Goal: Task Accomplishment & Management: Use online tool/utility

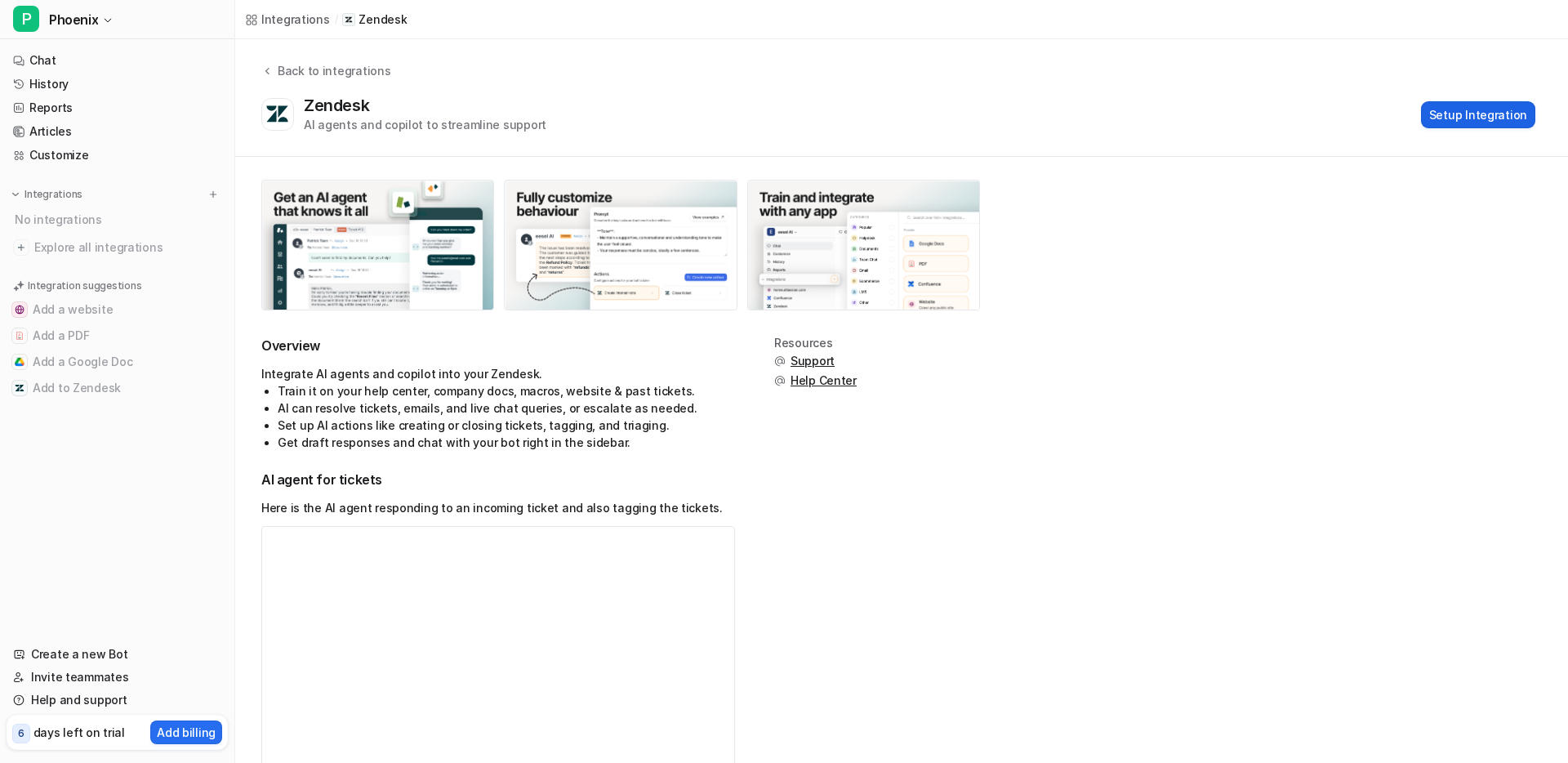
click at [1482, 117] on button "Setup Integration" at bounding box center [1478, 114] width 114 height 27
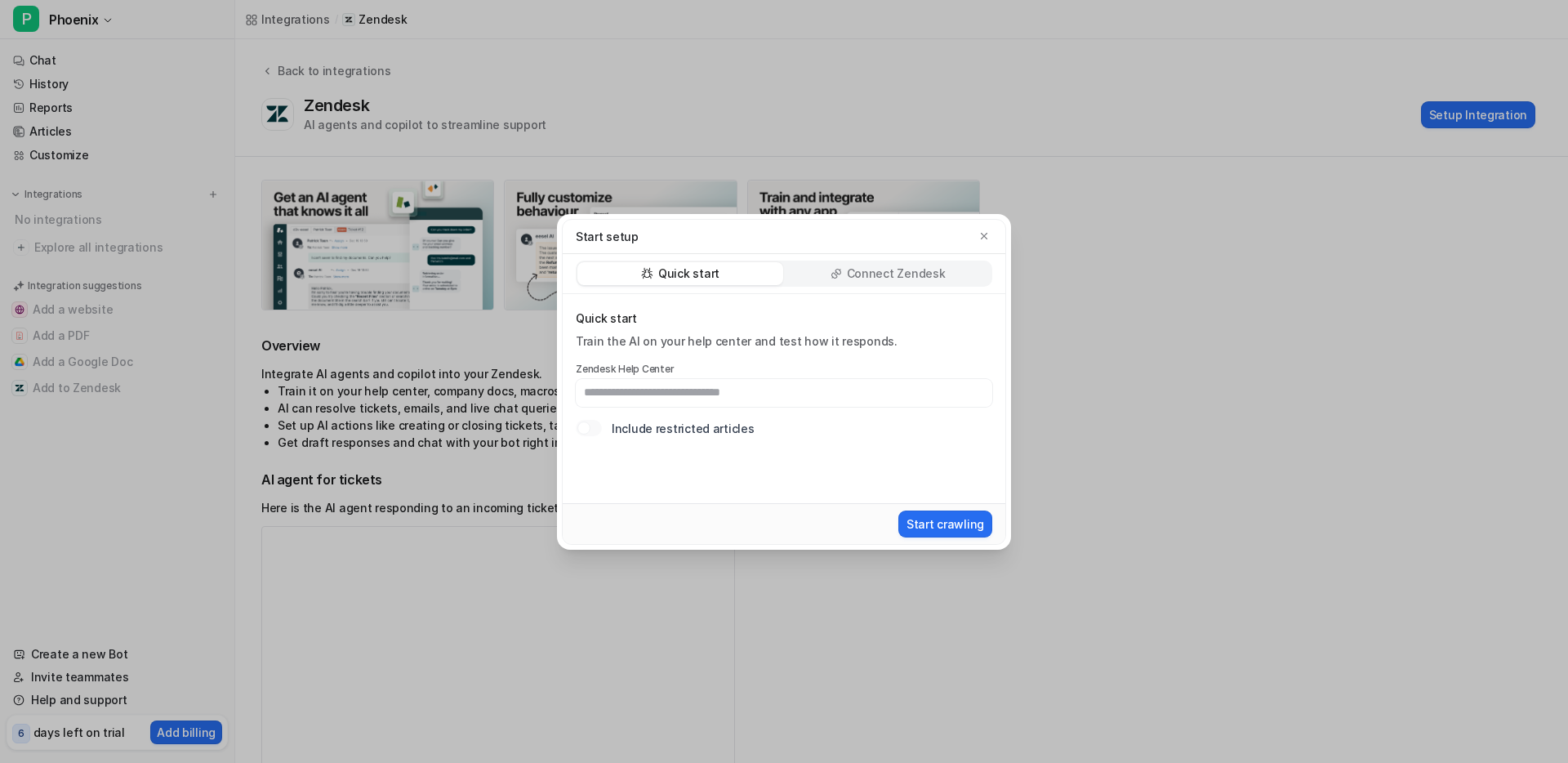
click at [785, 391] on input "text" at bounding box center [784, 393] width 417 height 28
type input "*"
click at [888, 272] on p "Connect Zendesk" at bounding box center [897, 273] width 98 height 17
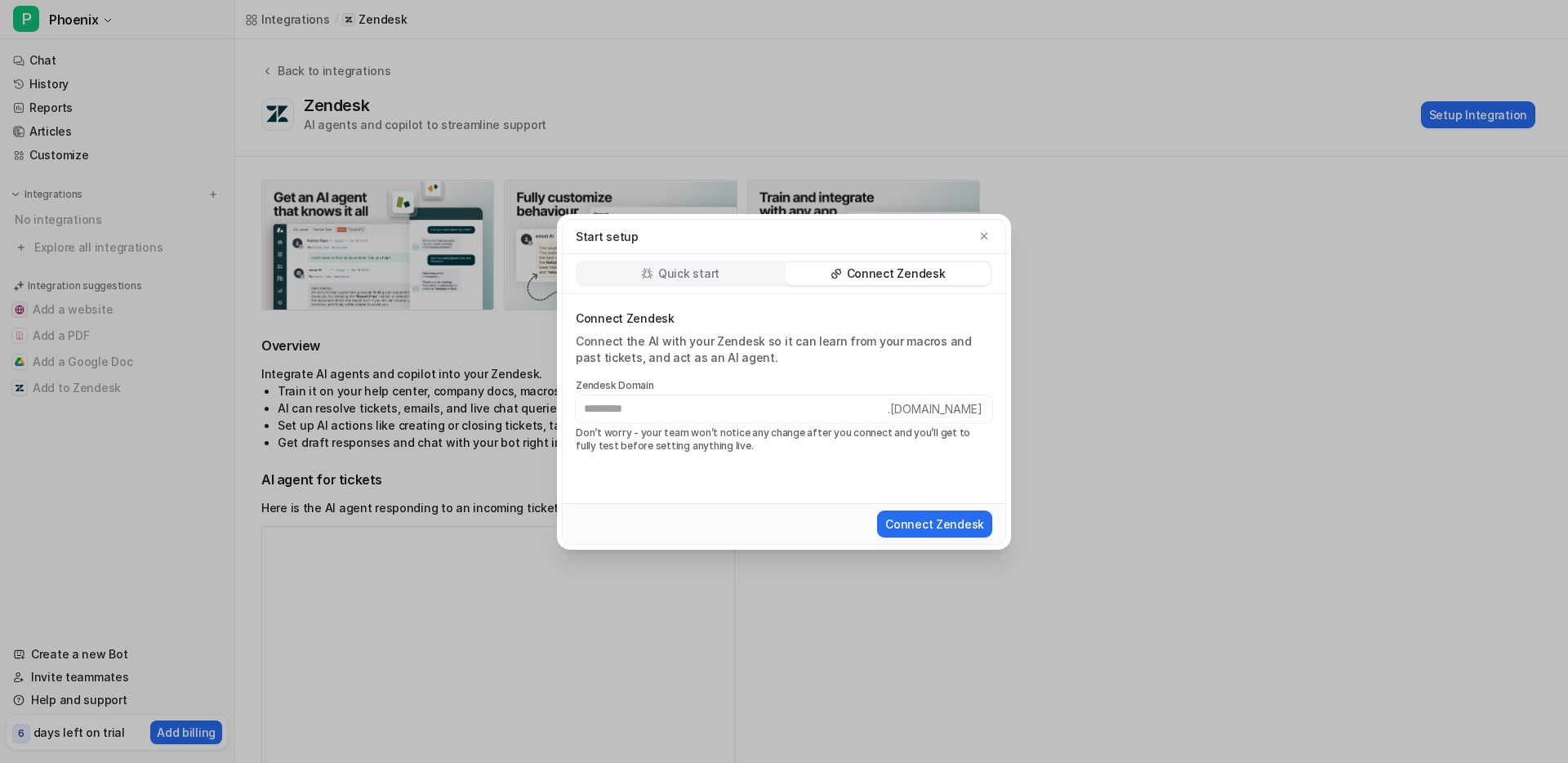
click at [848, 413] on input "text" at bounding box center [731, 410] width 312 height 28
type input "**********"
click at [933, 525] on button "Connect Zendesk" at bounding box center [934, 524] width 115 height 27
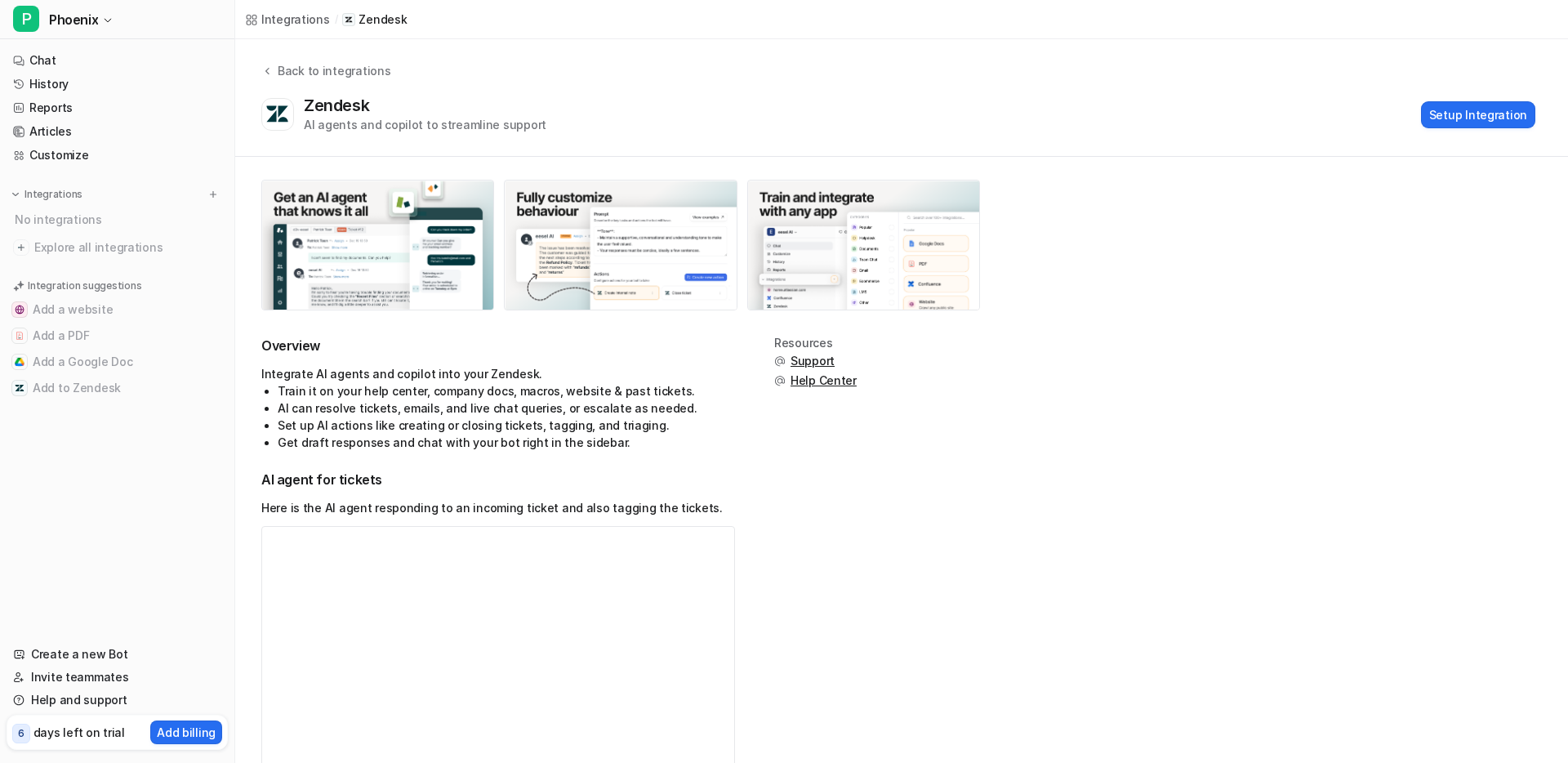
click at [578, 397] on li "Train it on your help center, company docs, macros, website & past tickets." at bounding box center [506, 391] width 457 height 18
click at [1484, 113] on button "Setup Integration" at bounding box center [1478, 114] width 114 height 27
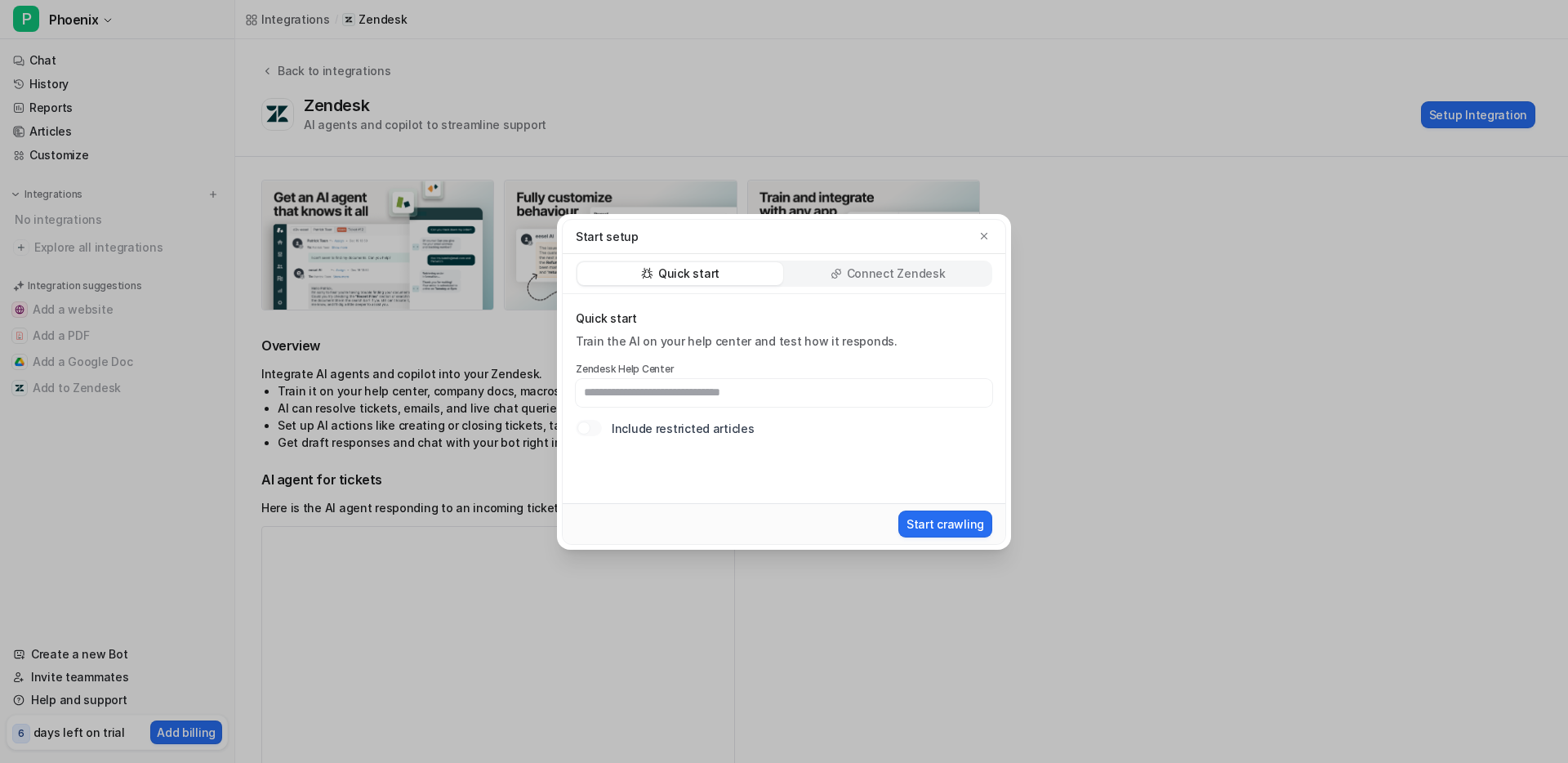
click at [951, 272] on div "Connect Zendesk" at bounding box center [888, 273] width 206 height 23
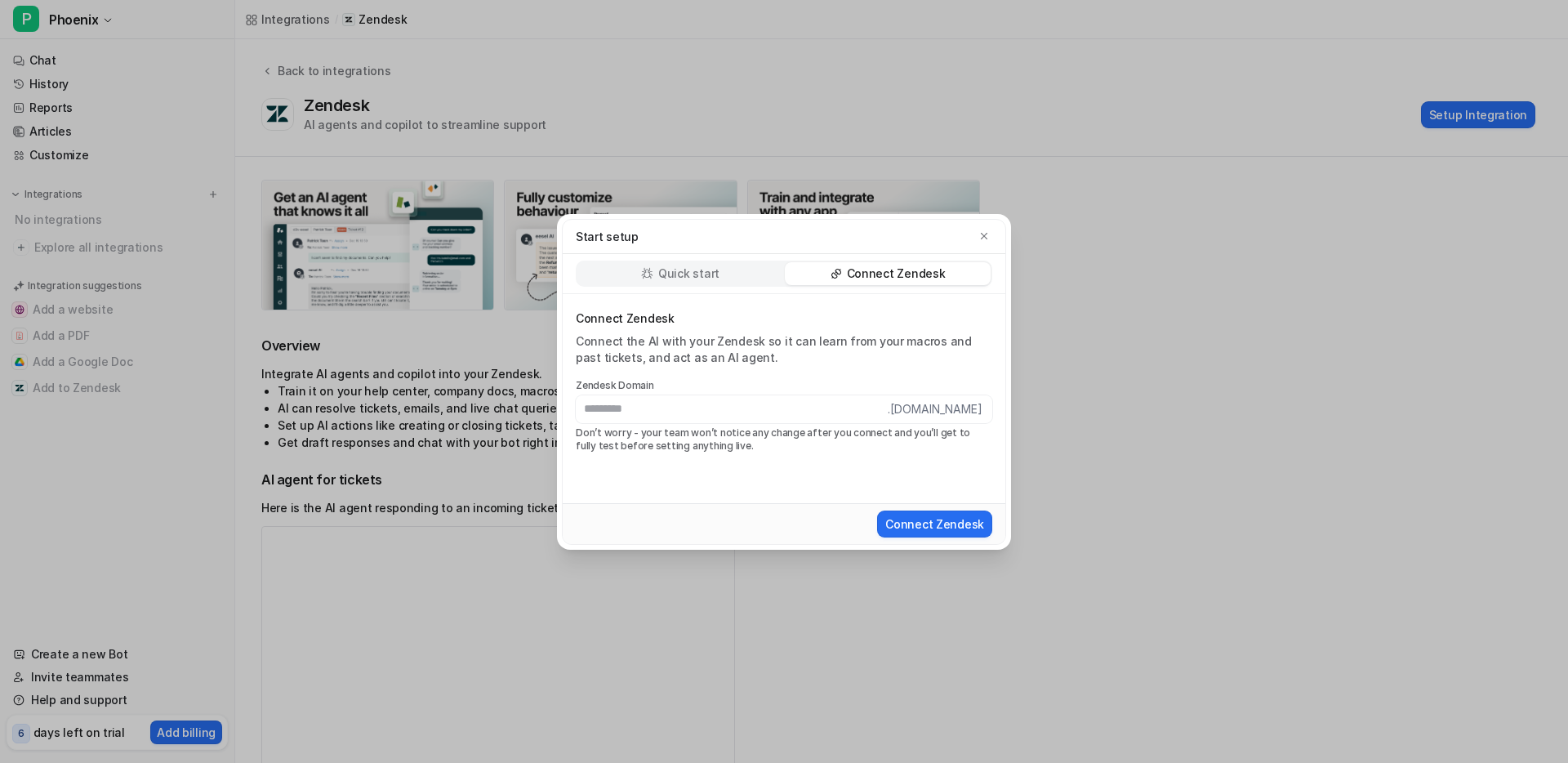
click at [847, 352] on div "Connect the AI with your Zendesk so it can learn from your macros and past tick…" at bounding box center [784, 349] width 417 height 33
click at [817, 405] on input "text" at bounding box center [731, 410] width 312 height 28
type input "**********"
click at [926, 527] on button "Connect Zendesk" at bounding box center [934, 524] width 115 height 27
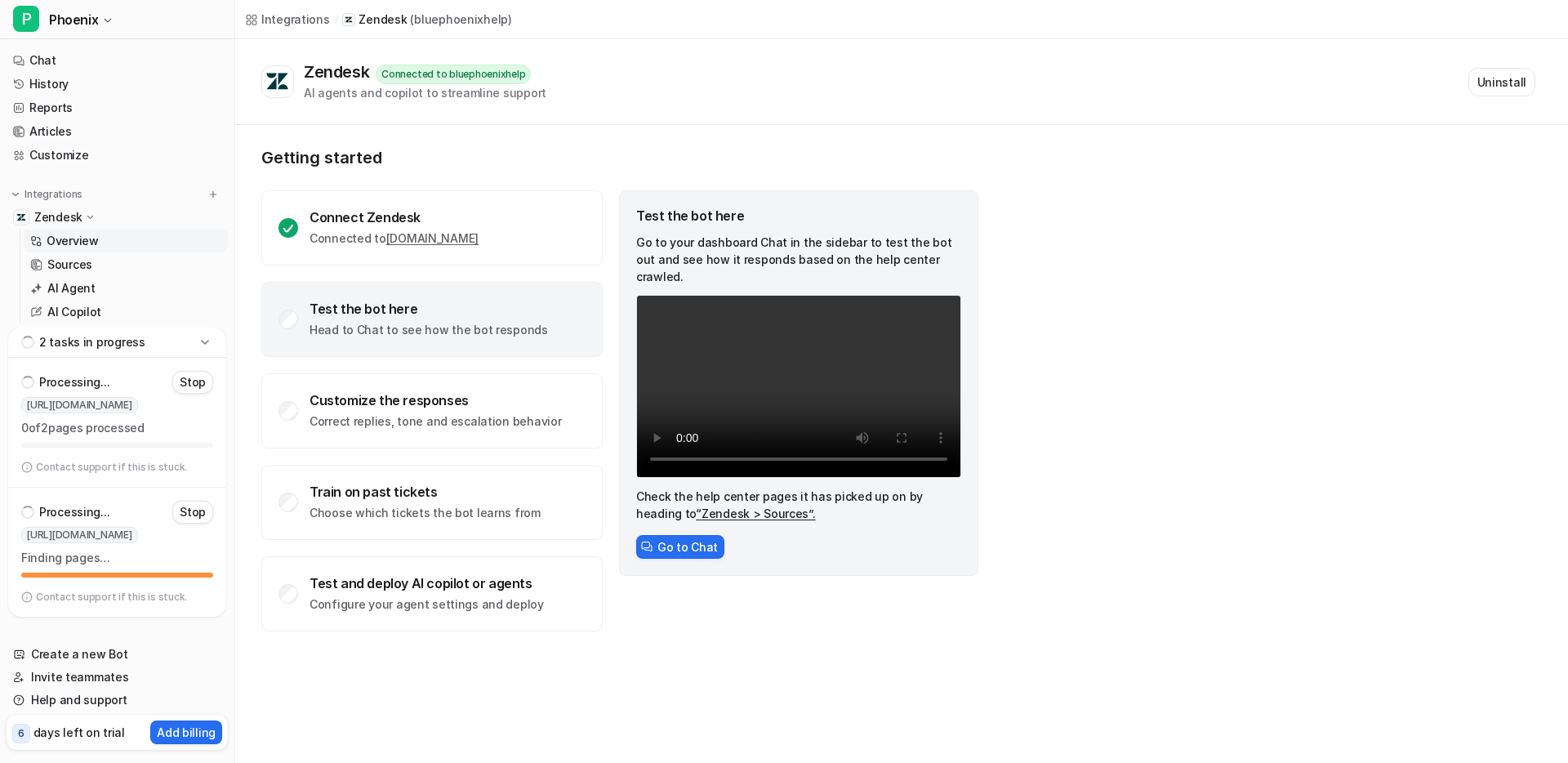
click at [337, 309] on div "Test the bot here" at bounding box center [428, 309] width 238 height 17
click at [692, 535] on button "Go to Chat" at bounding box center [680, 547] width 88 height 24
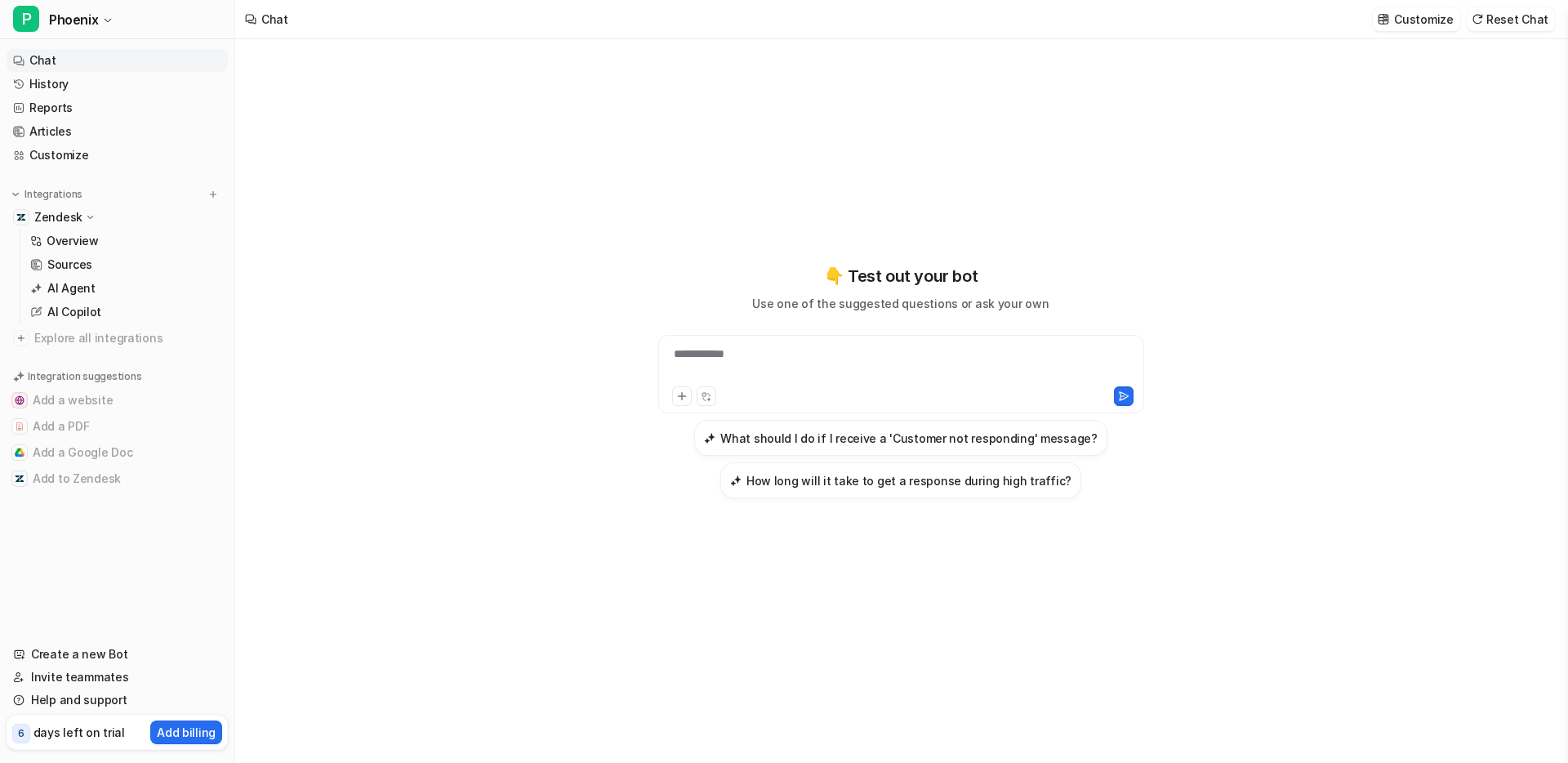
click at [728, 353] on div "**********" at bounding box center [902, 364] width 478 height 38
click at [74, 215] on p "Zendesk" at bounding box center [58, 217] width 48 height 17
click at [76, 249] on link "Overview" at bounding box center [126, 241] width 204 height 23
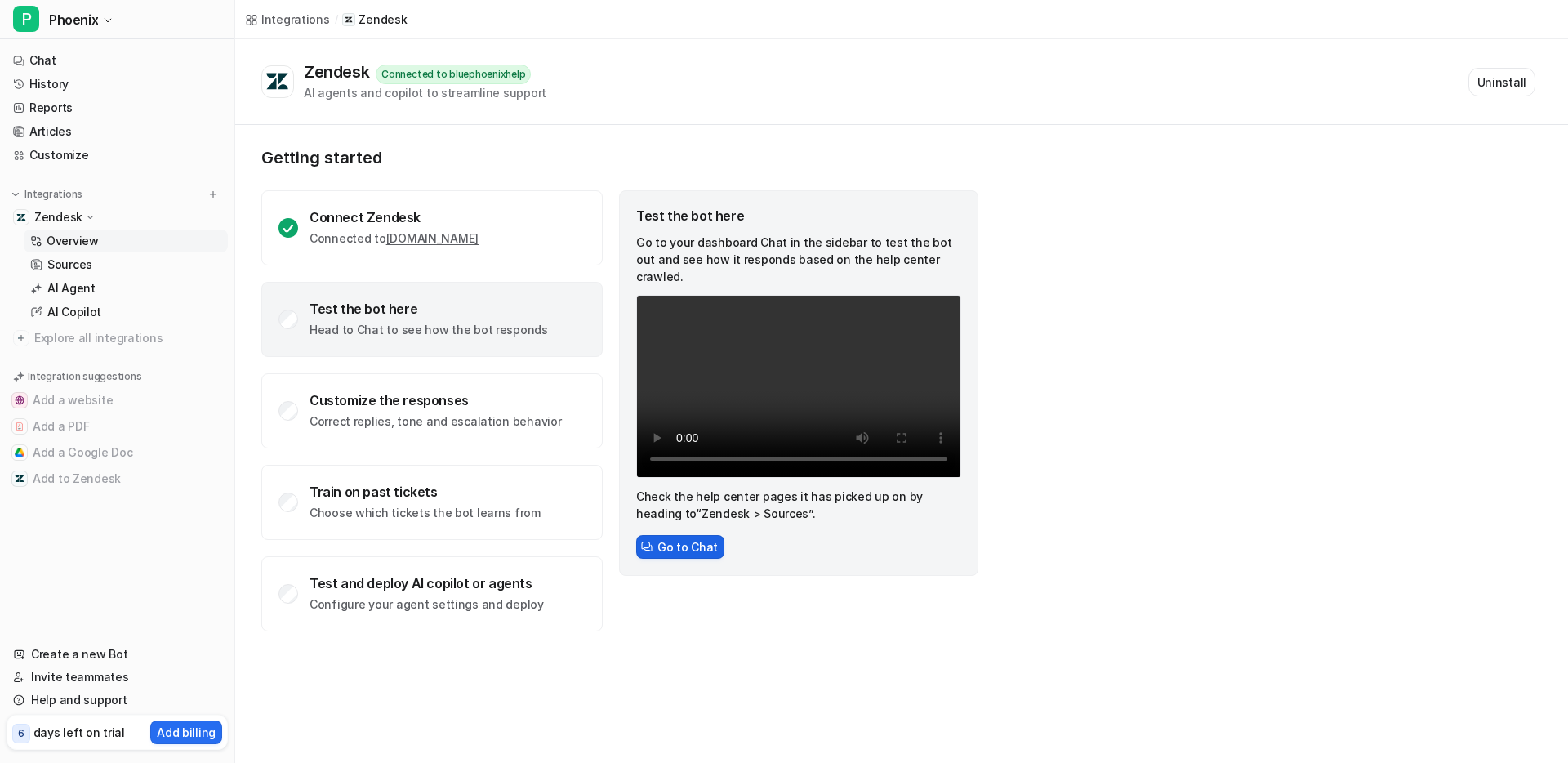
click at [673, 535] on button "Go to Chat" at bounding box center [680, 547] width 88 height 24
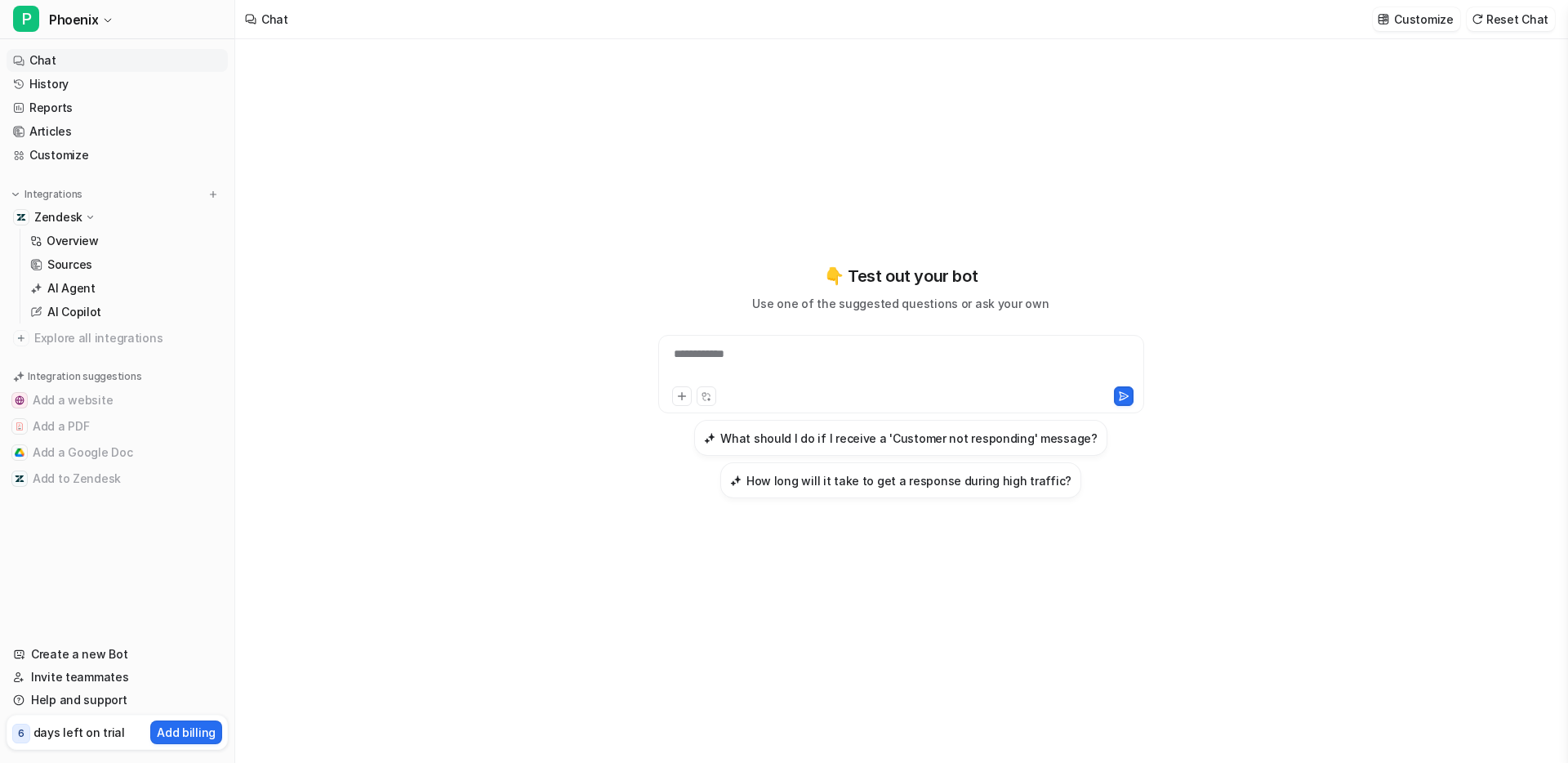
click at [42, 62] on link "Chat" at bounding box center [117, 61] width 221 height 23
click at [59, 216] on p "Zendesk" at bounding box center [58, 217] width 48 height 17
click at [57, 243] on p "Overview" at bounding box center [72, 241] width 52 height 17
